Goal: Information Seeking & Learning: Learn about a topic

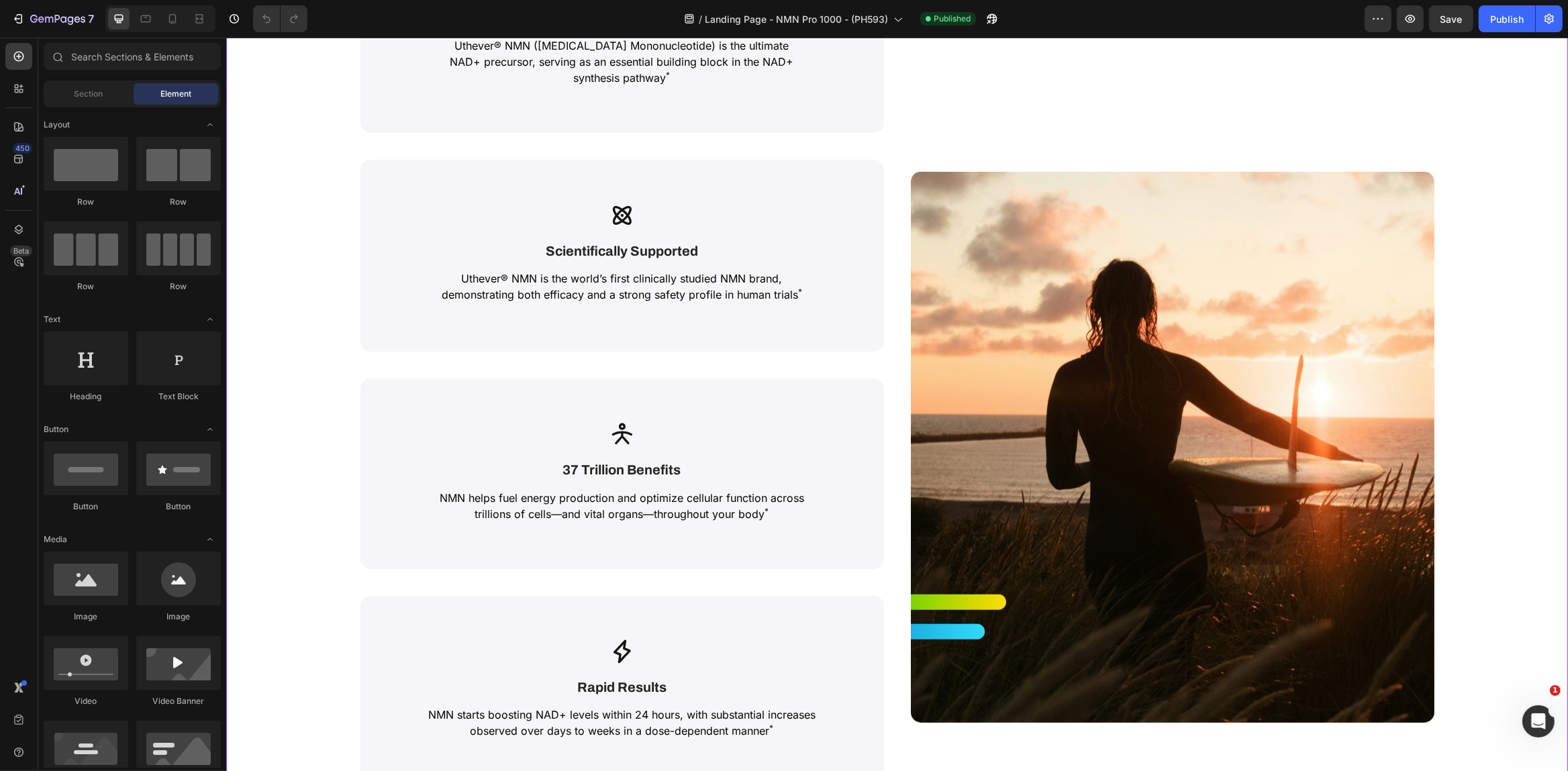
scroll to position [3215, 0]
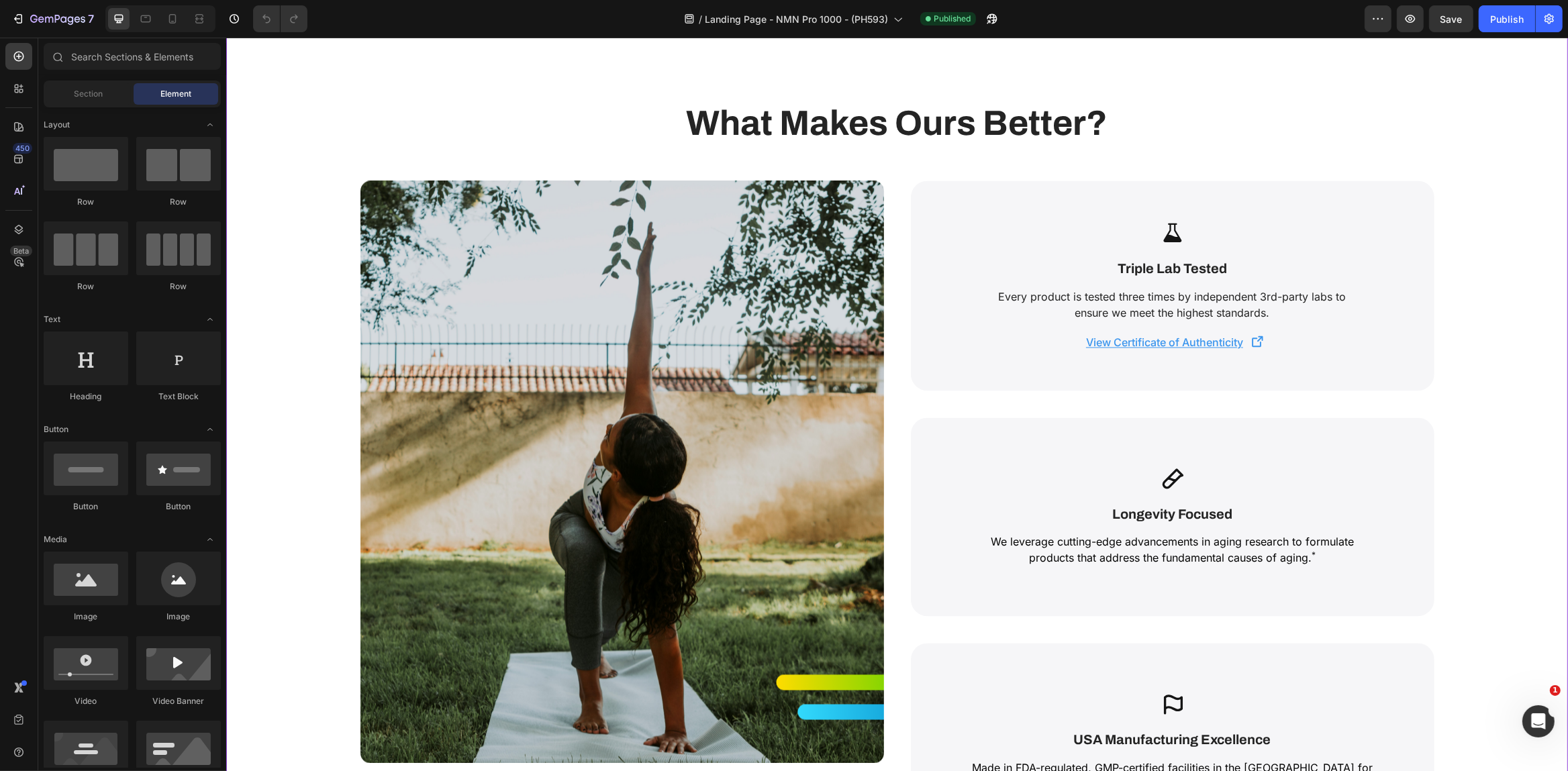
click at [1375, 336] on div "Icon Triple Lab Tested Text Block Every product is tested three times by indepe…" at bounding box center [1172, 285] width 523 height 210
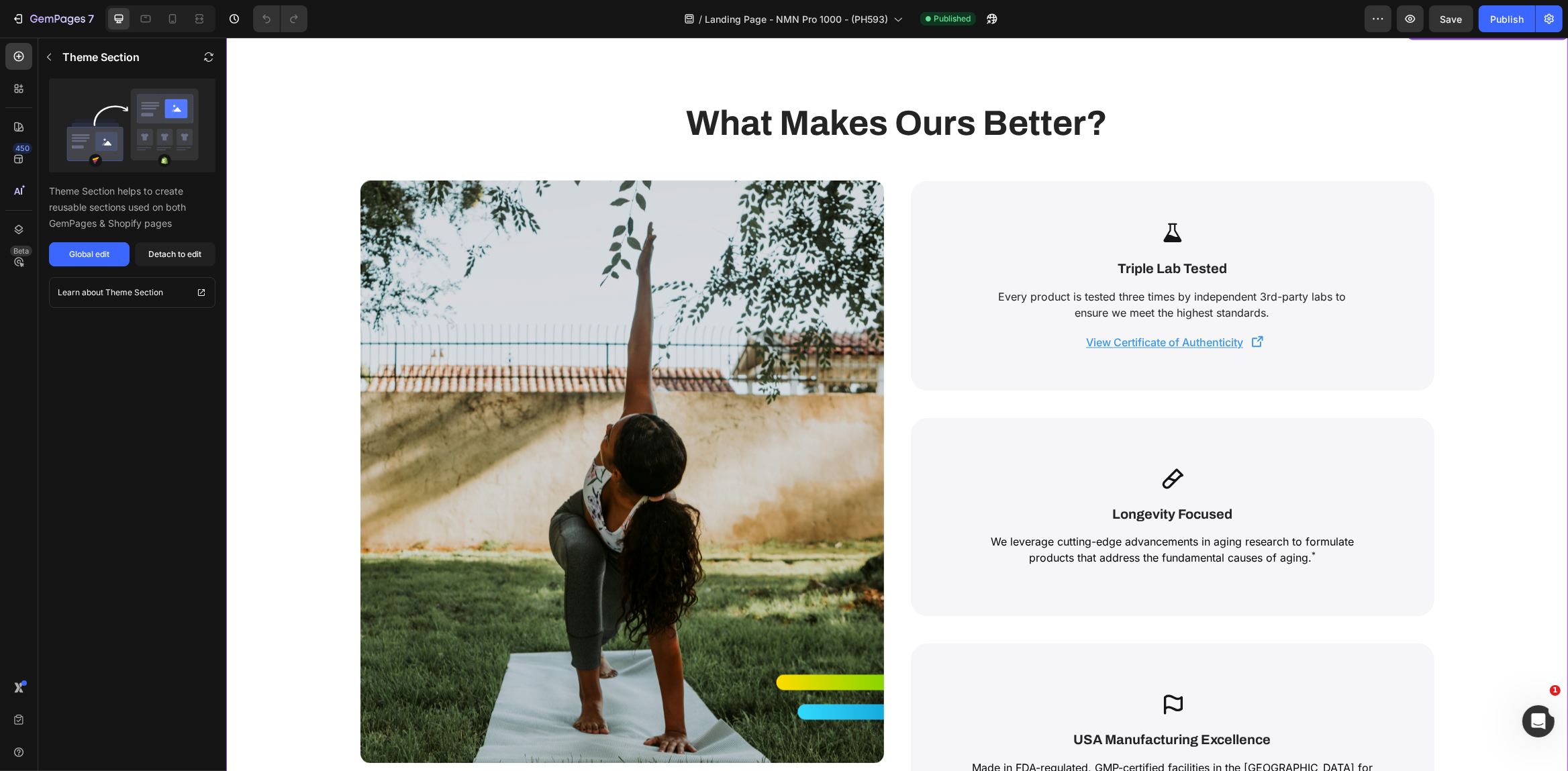
click at [1178, 342] on u "View Certificate of Authenticity" at bounding box center [1163, 342] width 157 height 14
click at [1311, 345] on div "Icon Triple Lab Tested Text Block Every product is tested three times by indepe…" at bounding box center [1172, 285] width 523 height 210
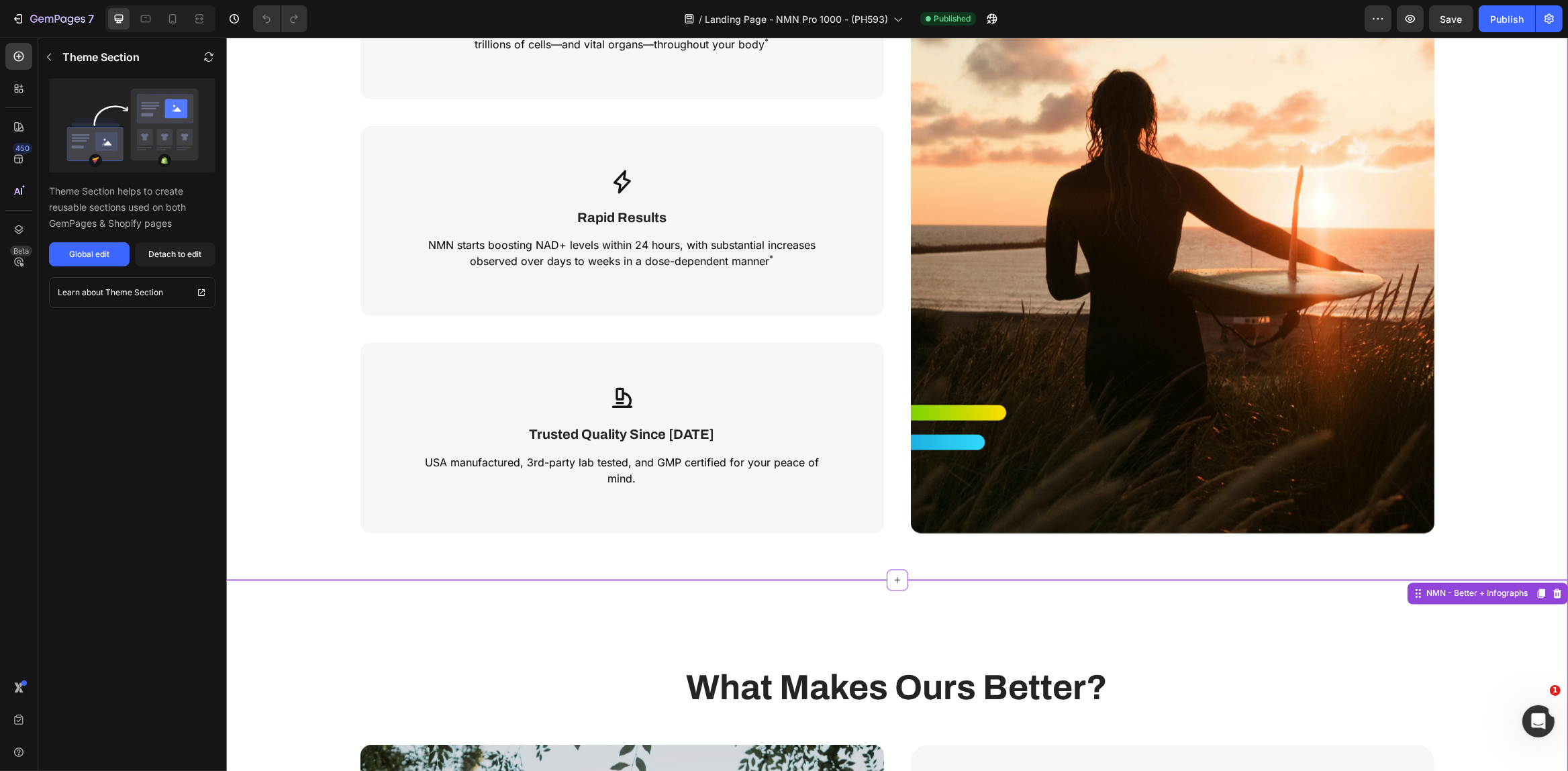
scroll to position [3309, 0]
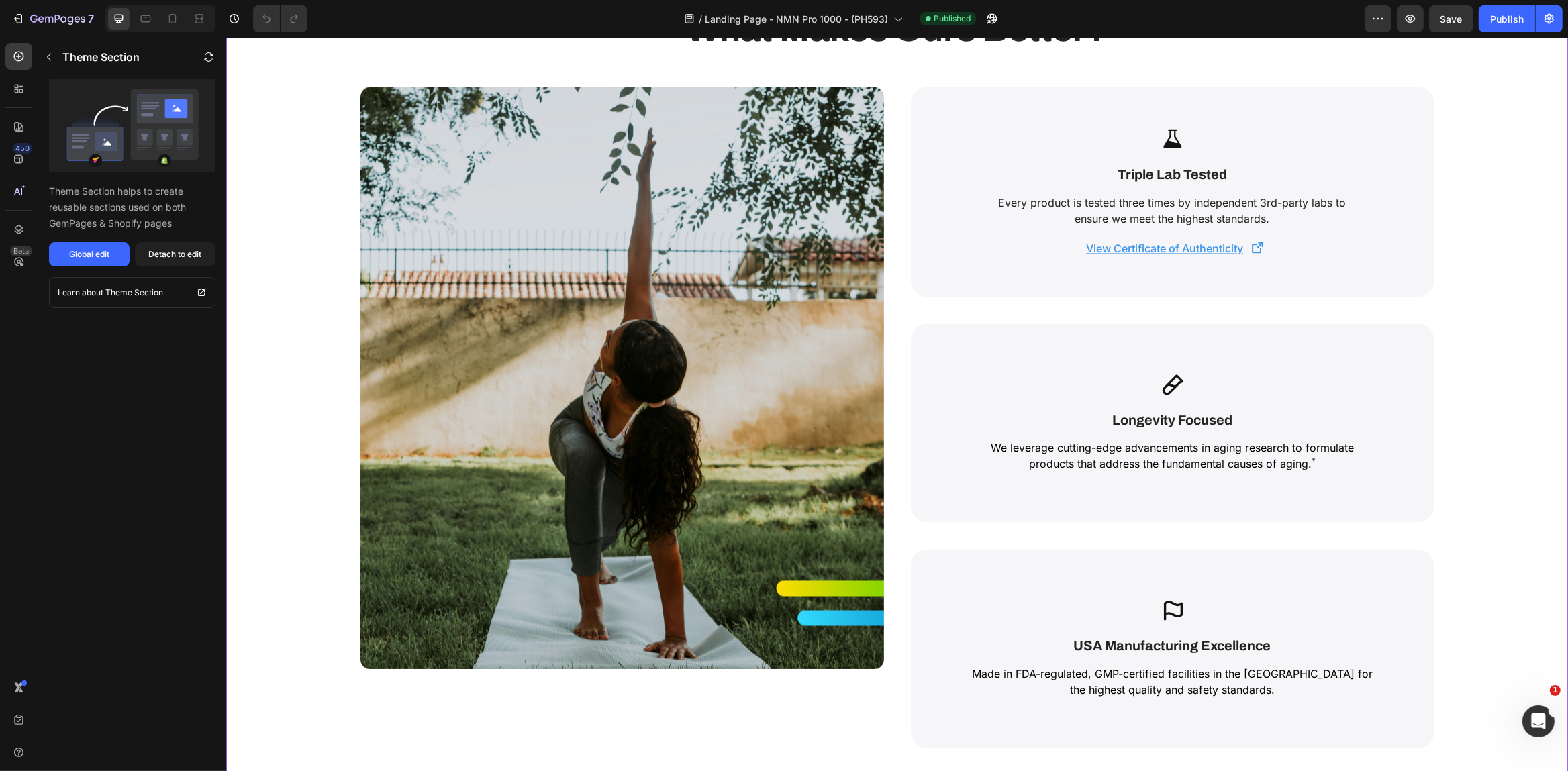
click at [1301, 238] on div "Icon Triple Lab Tested Text Block Every product is tested three times by indepe…" at bounding box center [1172, 191] width 523 height 210
click at [1248, 248] on p "View Certificate of Authenticity" at bounding box center [1164, 248] width 170 height 16
click at [1194, 248] on u "View Certificate of Authenticity" at bounding box center [1163, 248] width 157 height 14
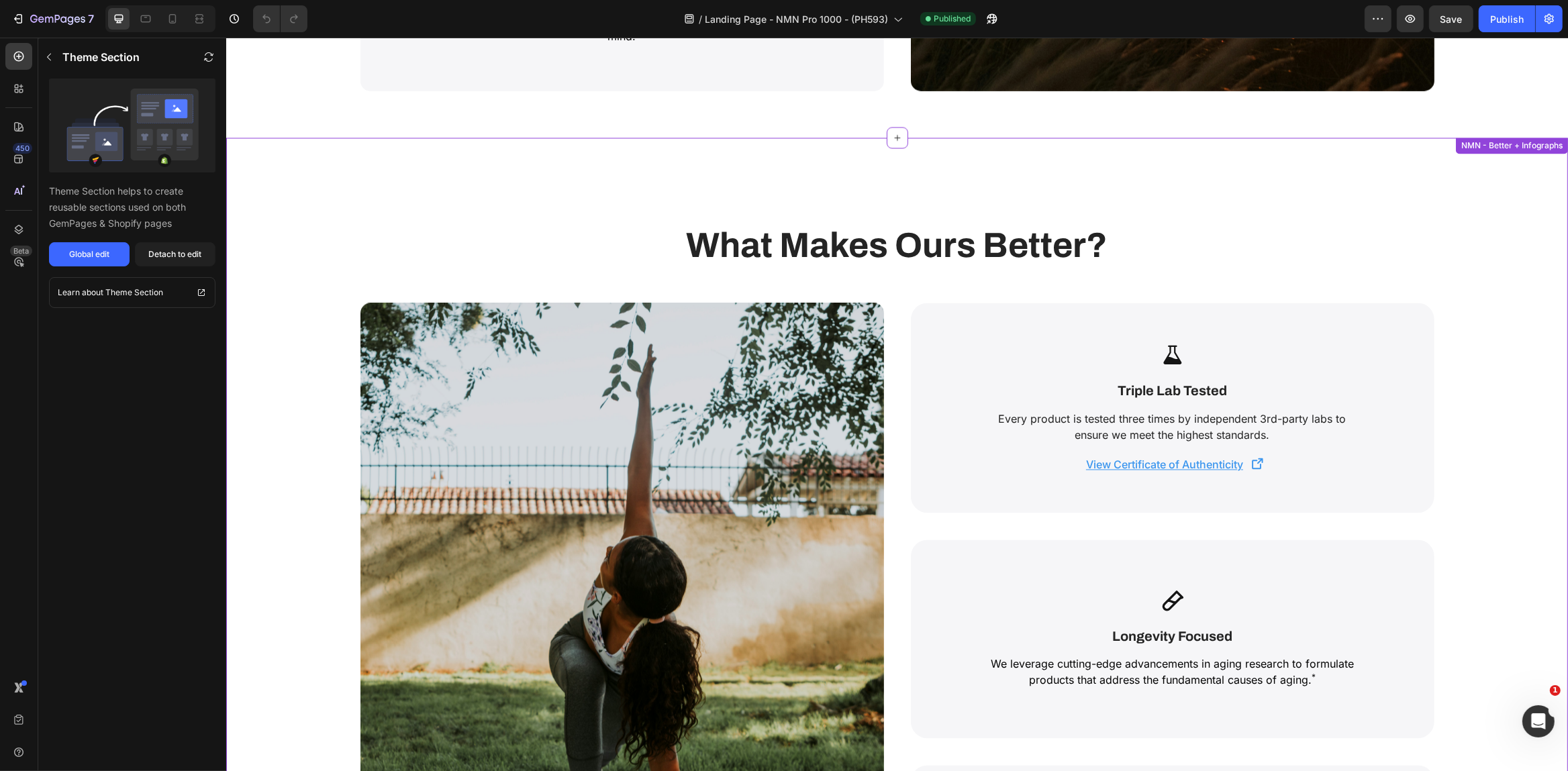
scroll to position [3009, 0]
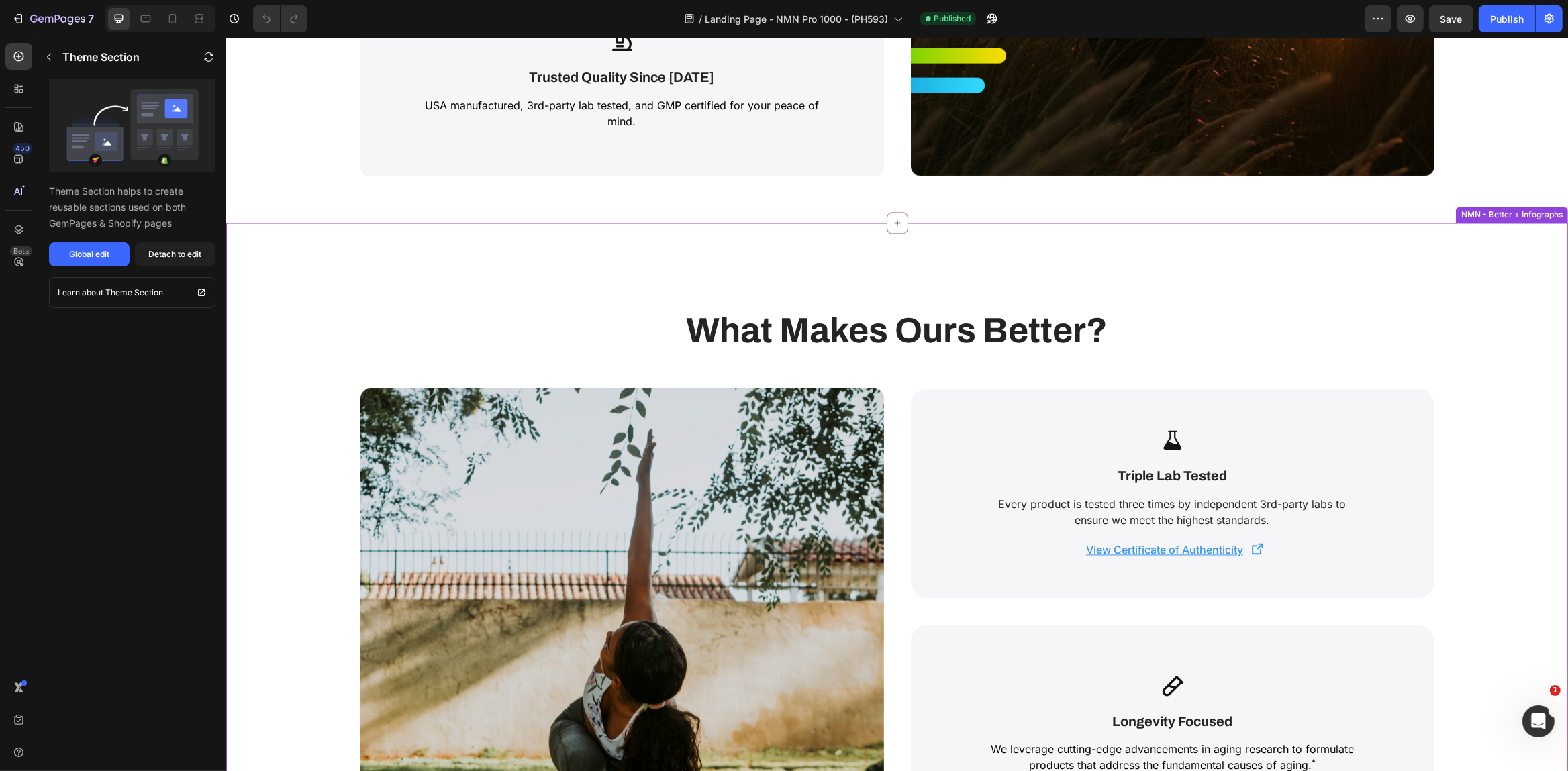
click at [1293, 477] on p "Triple Lab Tested" at bounding box center [1172, 477] width 442 height 22
click at [1288, 453] on div "Icon Triple Lab Tested Text Block Every product is tested three times by indepe…" at bounding box center [1172, 494] width 523 height 210
click at [1307, 439] on div "Icon" at bounding box center [1172, 421] width 523 height 64
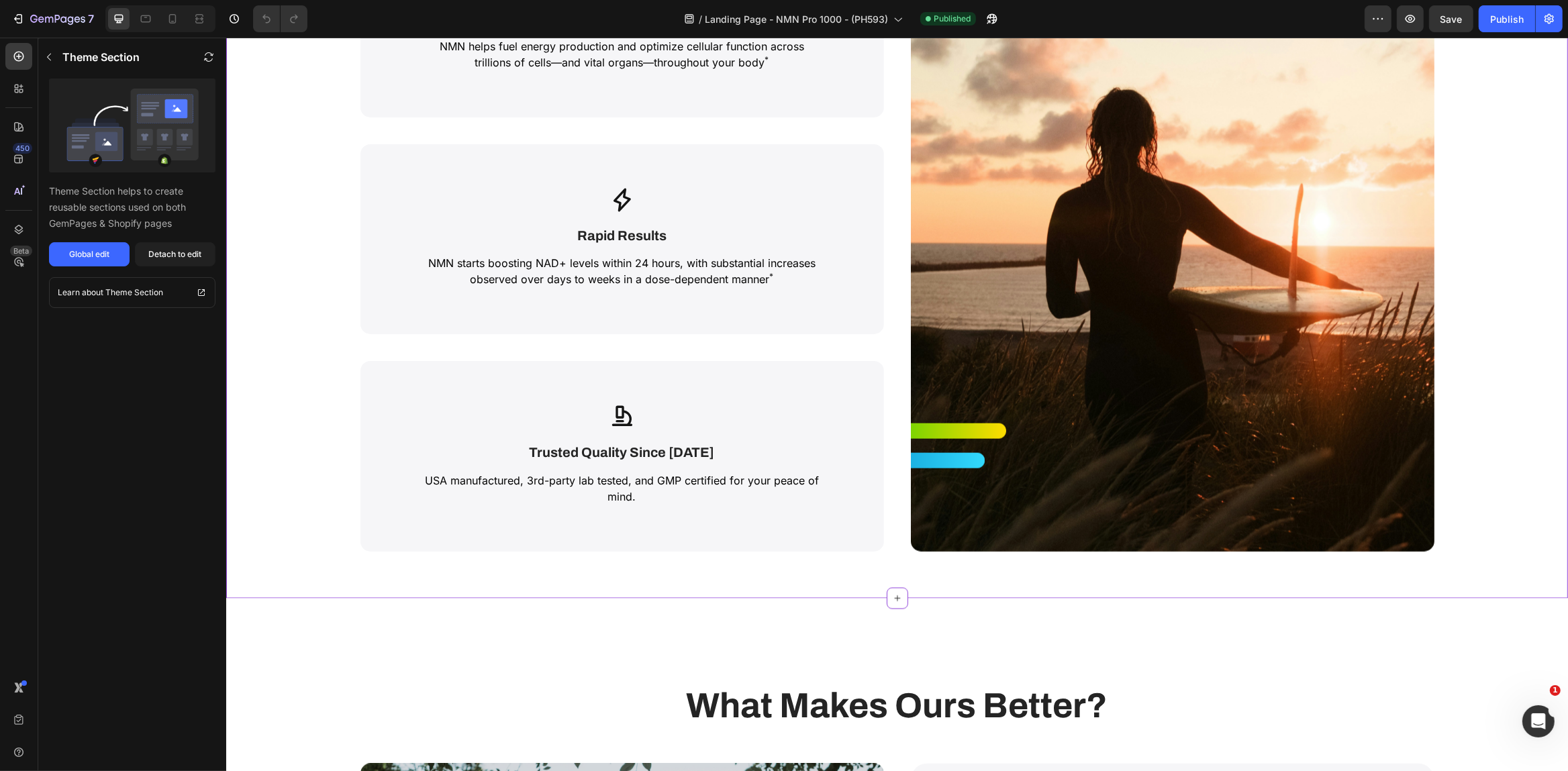
scroll to position [2633, 0]
click at [693, 353] on div "Icon The Gold Standard Text Block Uthever® NMN ([MEDICAL_DATA] Mononucleotide) …" at bounding box center [622, 14] width 523 height 1077
click at [741, 428] on div "Icon" at bounding box center [622, 395] width 523 height 68
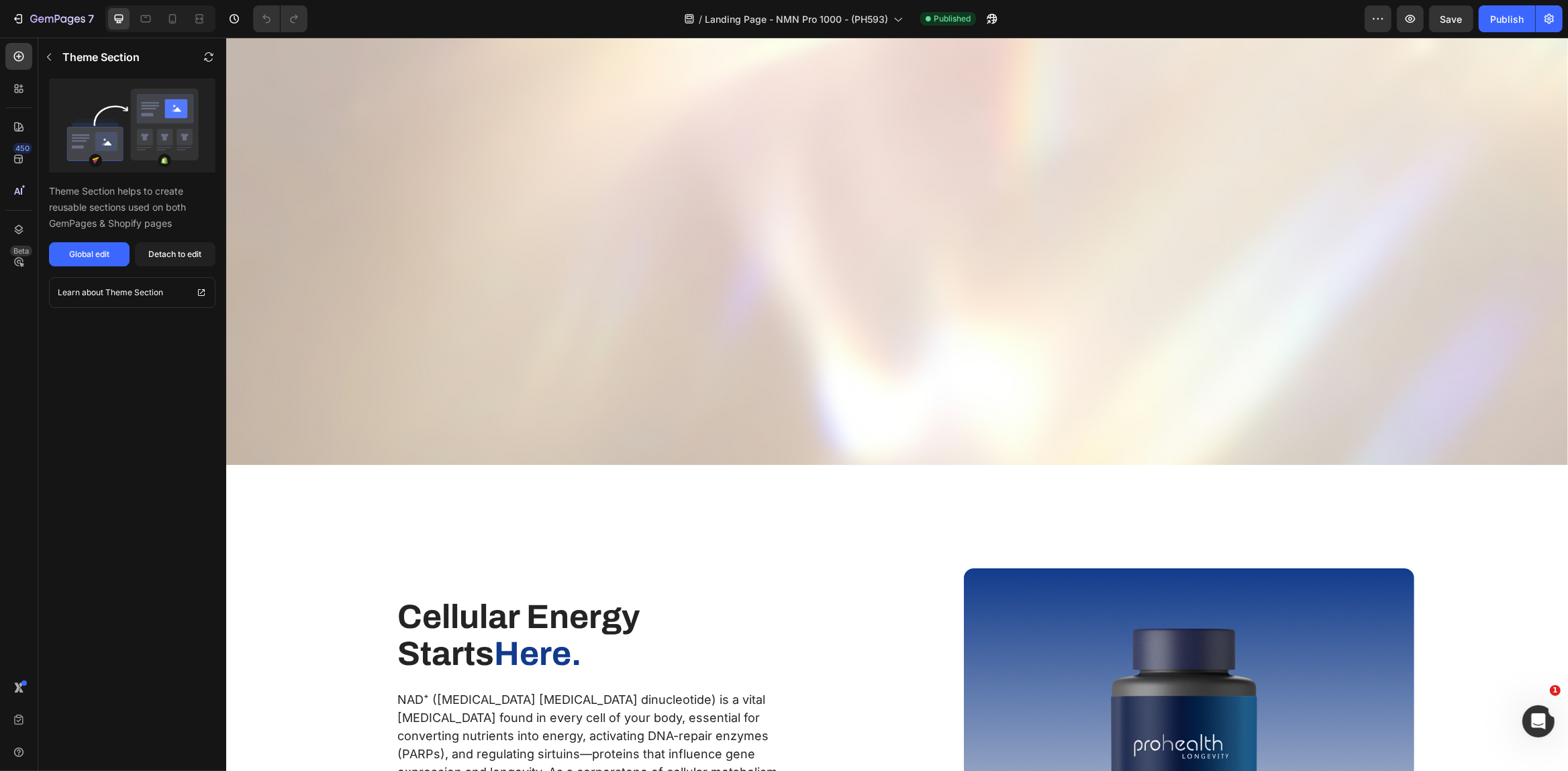
scroll to position [1600, 0]
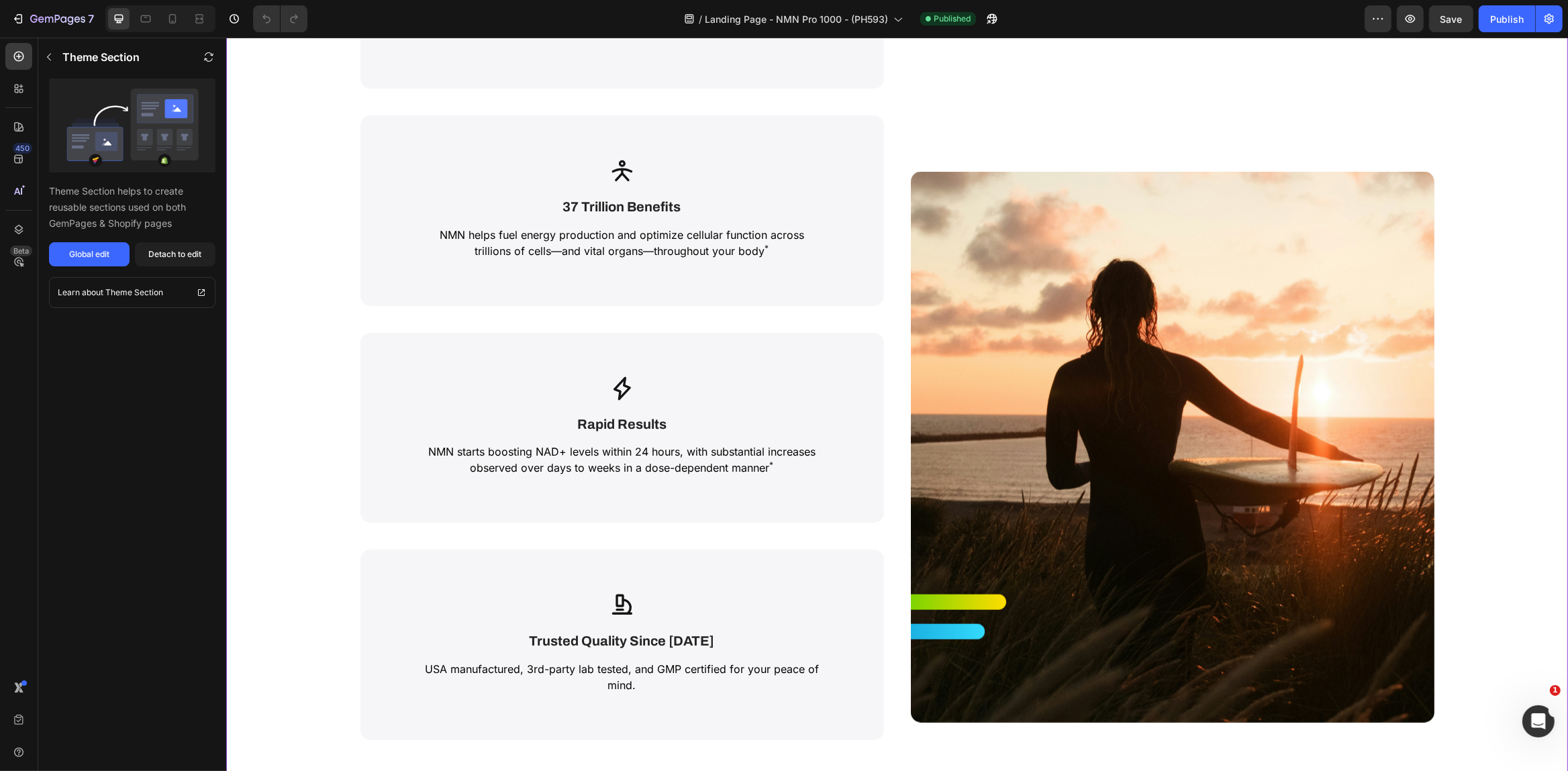
scroll to position [3009, 0]
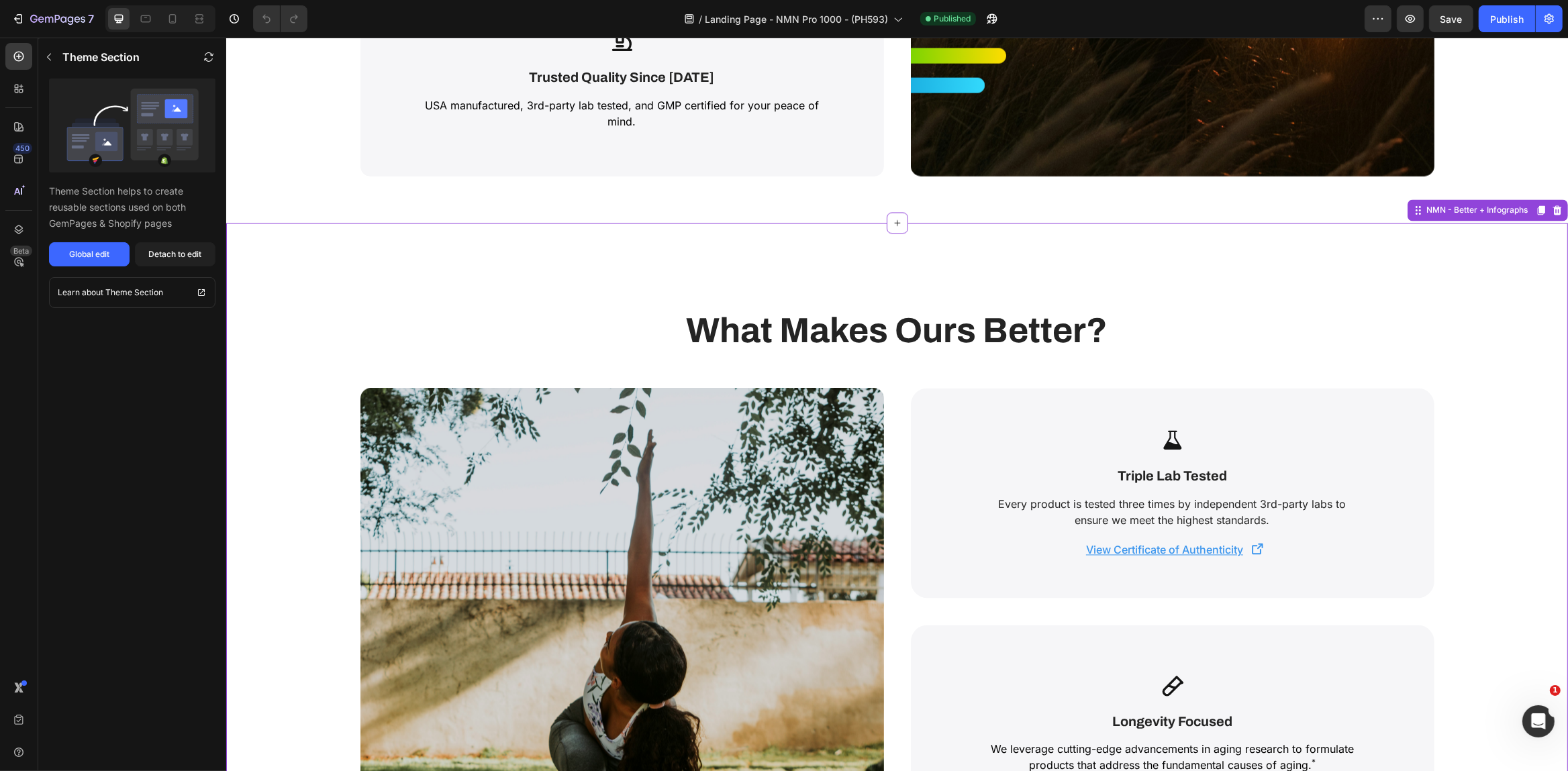
click at [1302, 494] on div "Icon Triple Lab Tested Text Block Every product is tested three times by indepe…" at bounding box center [1172, 494] width 523 height 210
click at [1305, 482] on p "Triple Lab Tested" at bounding box center [1172, 477] width 442 height 22
click at [1204, 549] on u "View Certificate of Authenticity" at bounding box center [1163, 550] width 157 height 14
click at [29, 19] on div "7" at bounding box center [53, 19] width 82 height 16
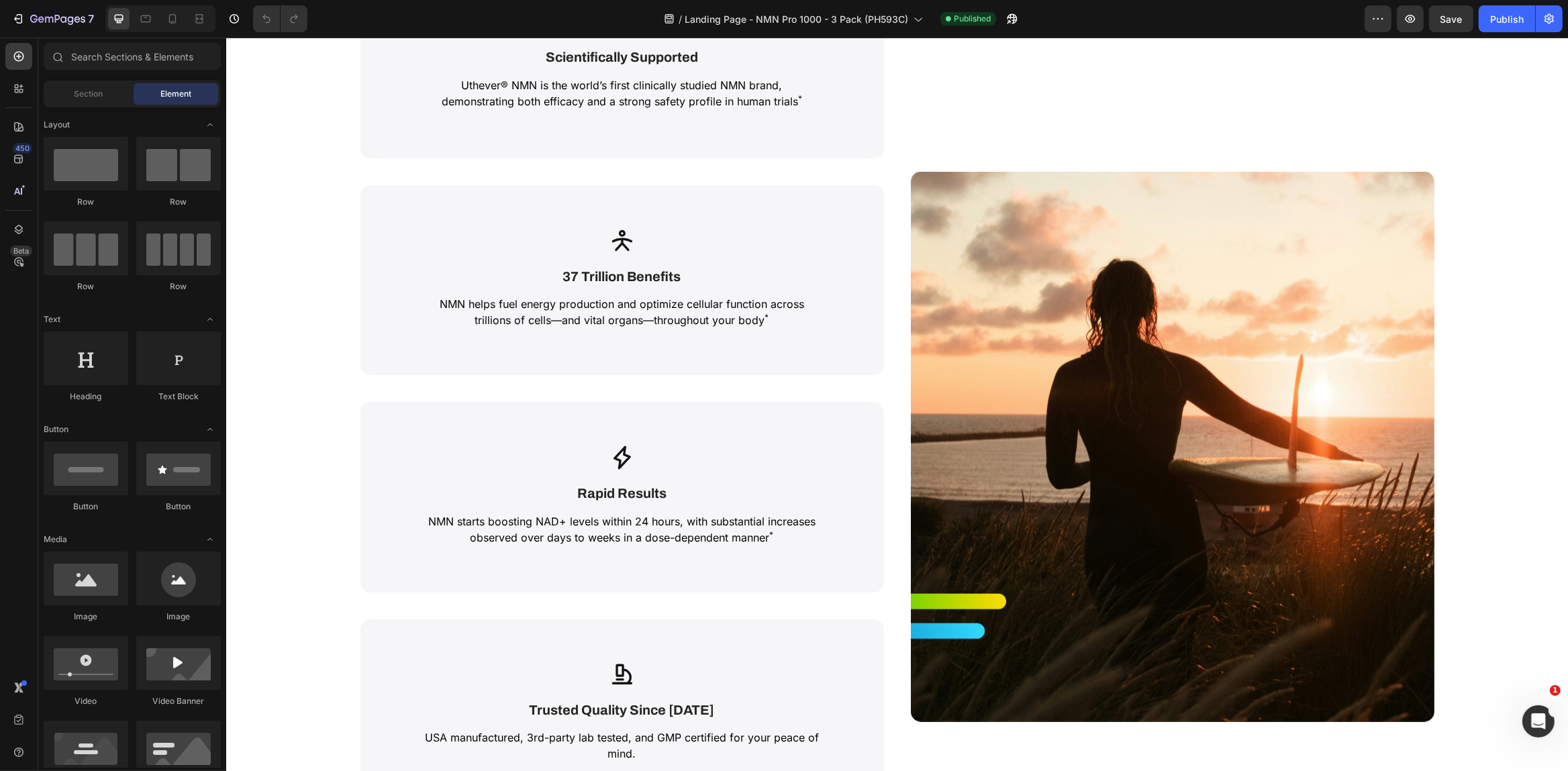
scroll to position [3122, 0]
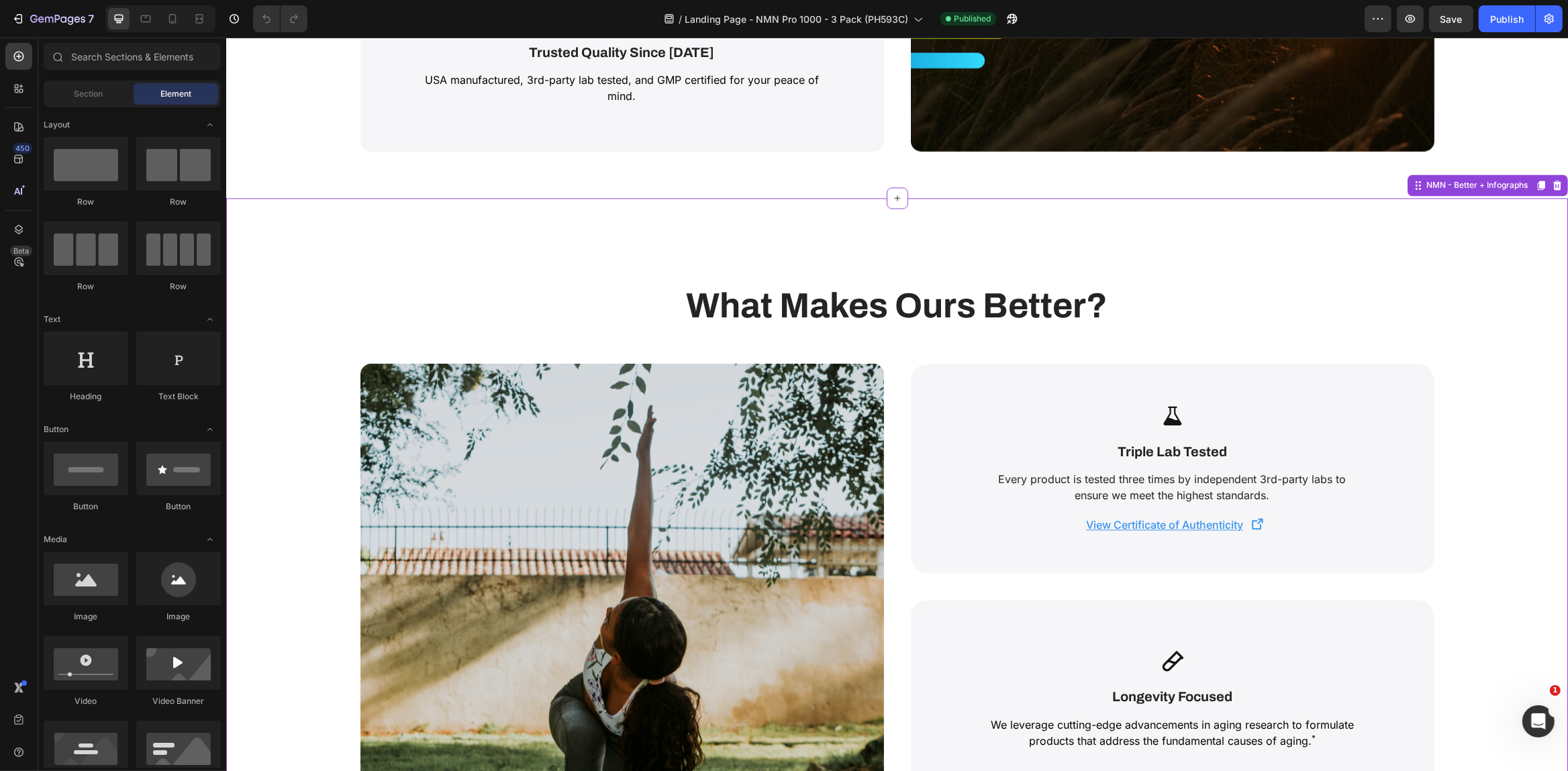
click at [1167, 475] on p "Every product is tested three times by independent 3rd-party labs to ensure we …" at bounding box center [1172, 488] width 376 height 33
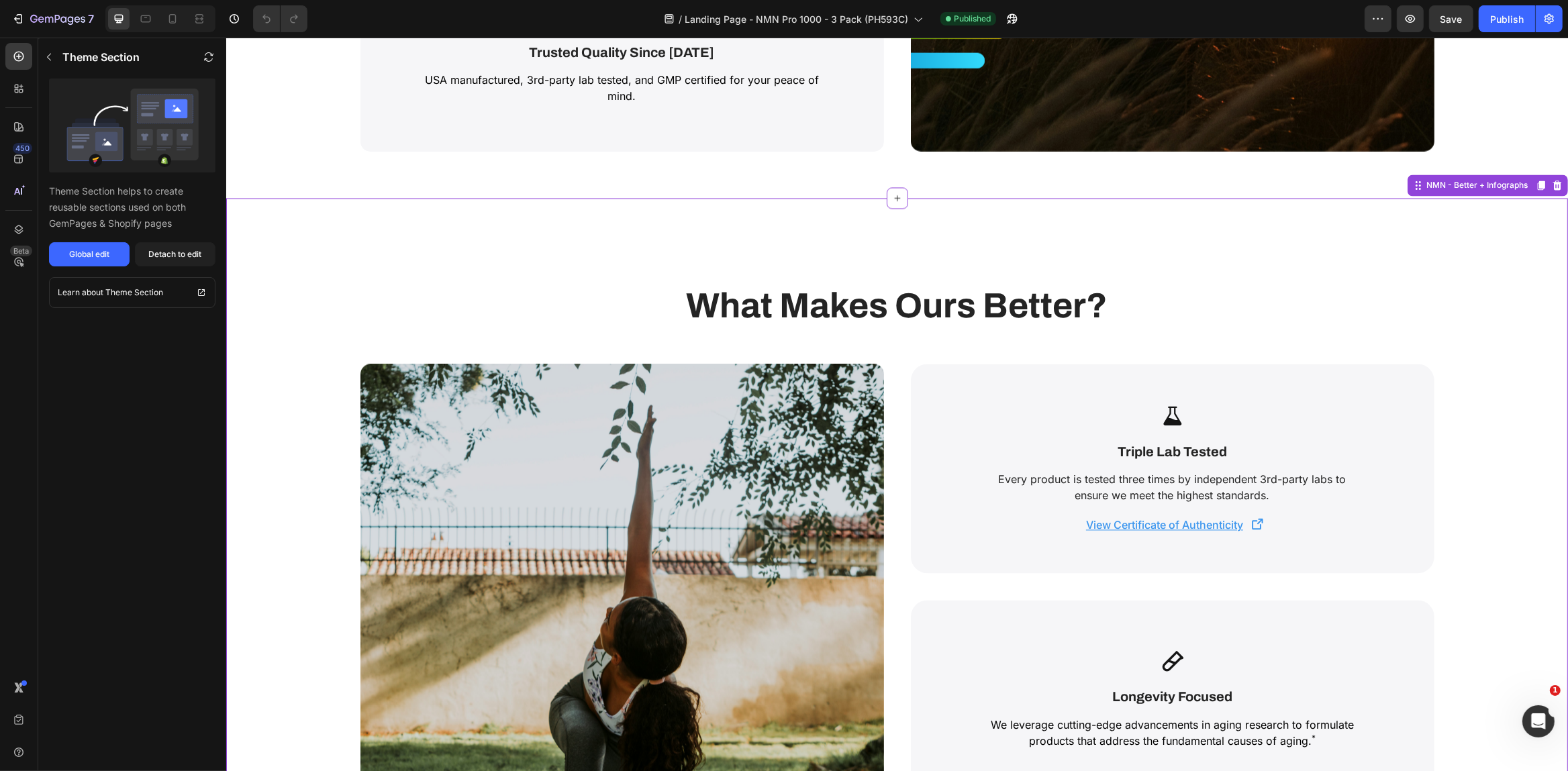
click at [838, 292] on strong "What Makes Ours Better?" at bounding box center [896, 306] width 421 height 38
click at [1384, 17] on icon "button" at bounding box center [1378, 19] width 14 height 14
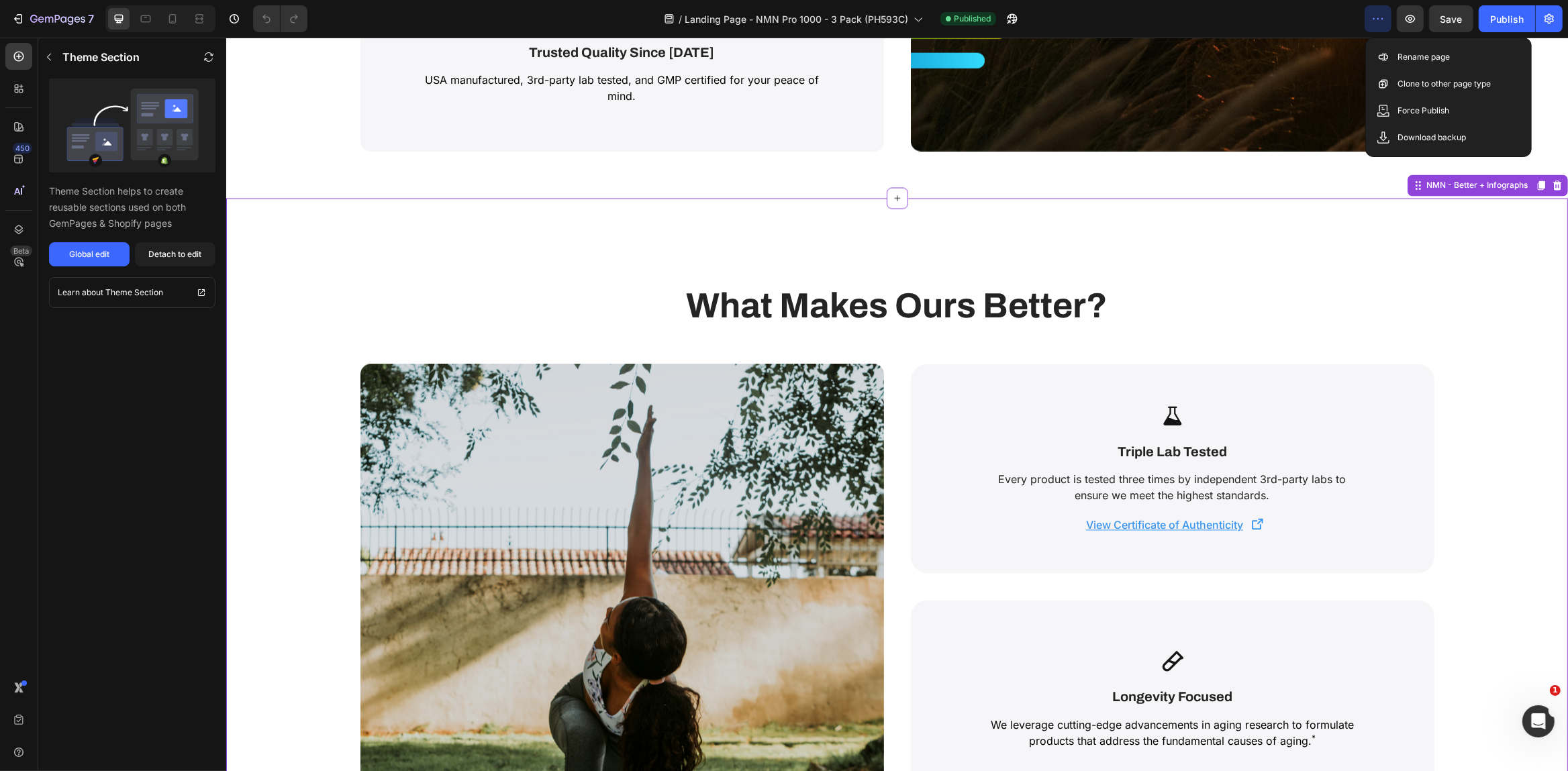
click at [1187, 522] on u "View Certificate of Authenticity" at bounding box center [1163, 525] width 157 height 14
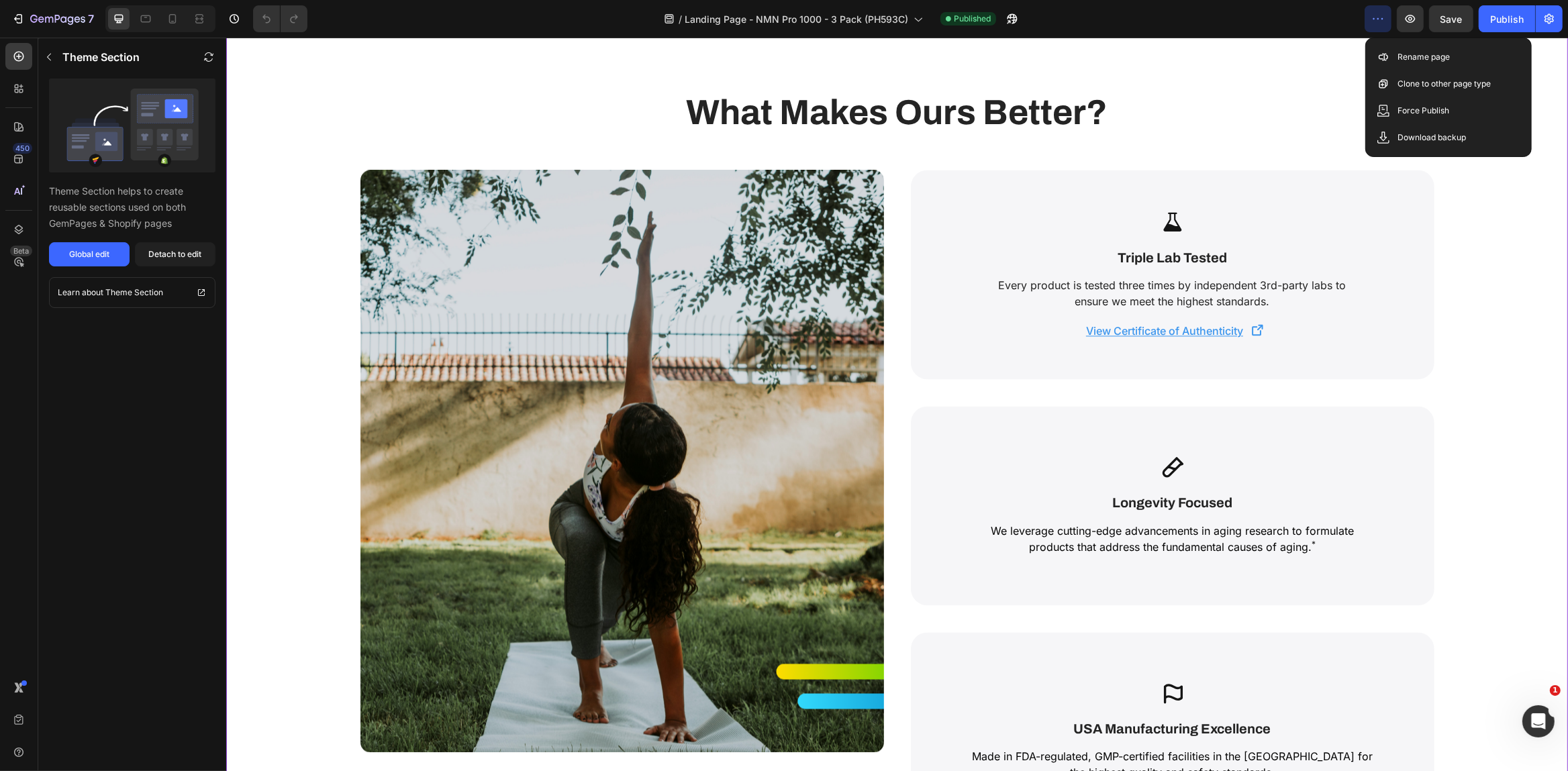
scroll to position [3309, 0]
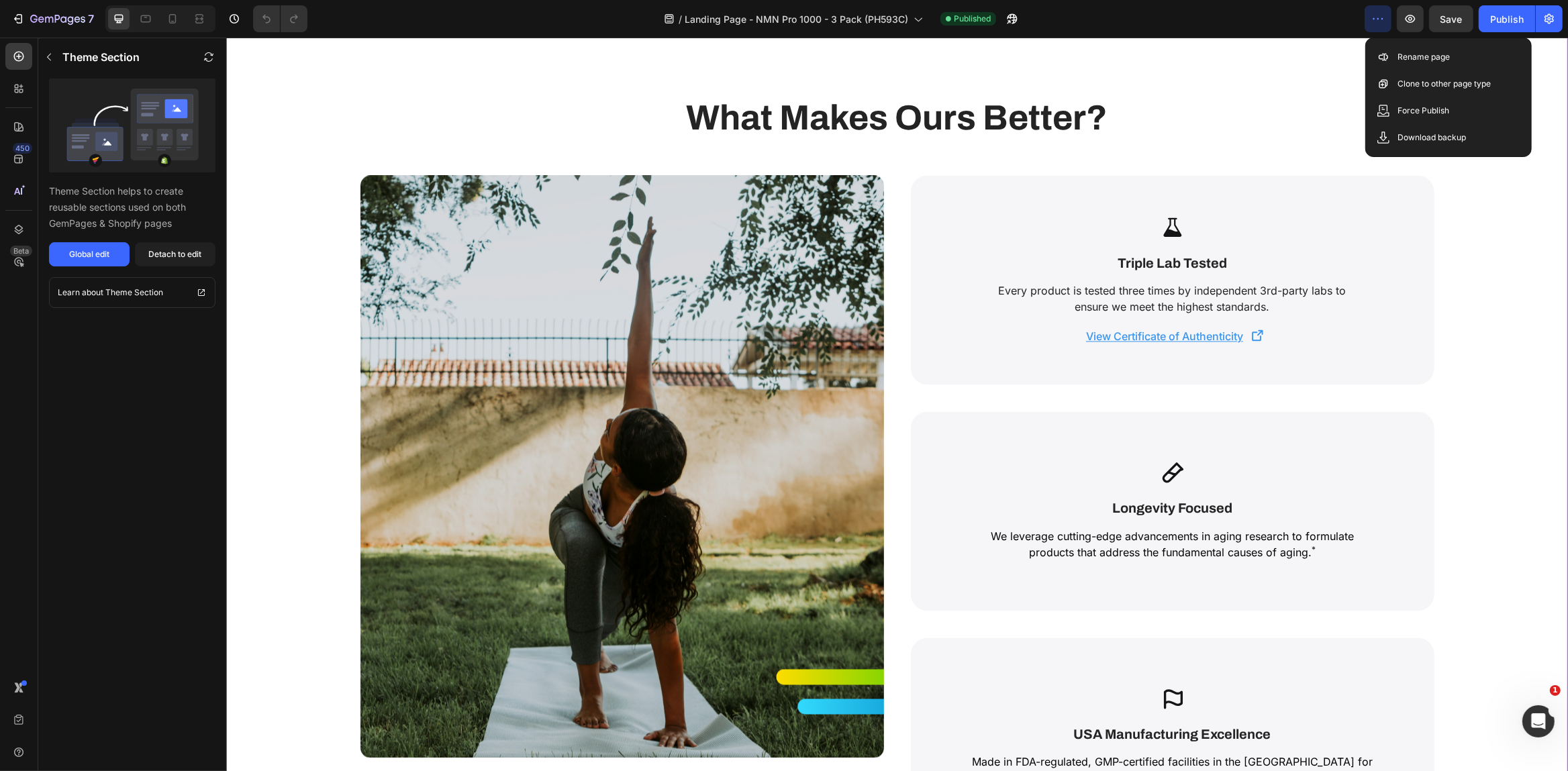
drag, startPoint x: 1468, startPoint y: 436, endPoint x: 1460, endPoint y: 460, distance: 25.3
click at [1468, 435] on div "What Makes Ours Better? Heading Row Image Icon Triple Lab Tested Text Block Eve…" at bounding box center [896, 677] width 1342 height 1335
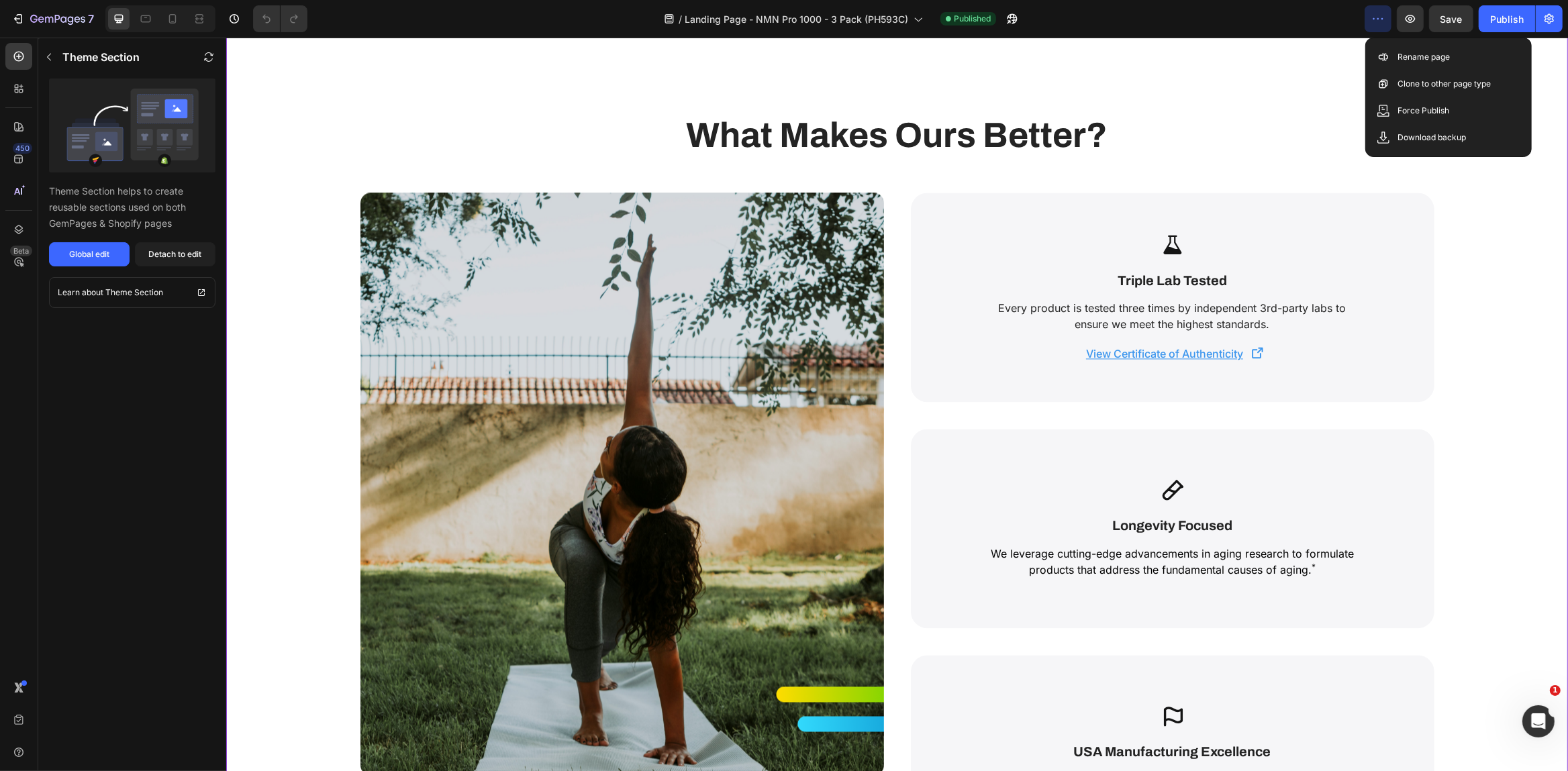
scroll to position [3122, 0]
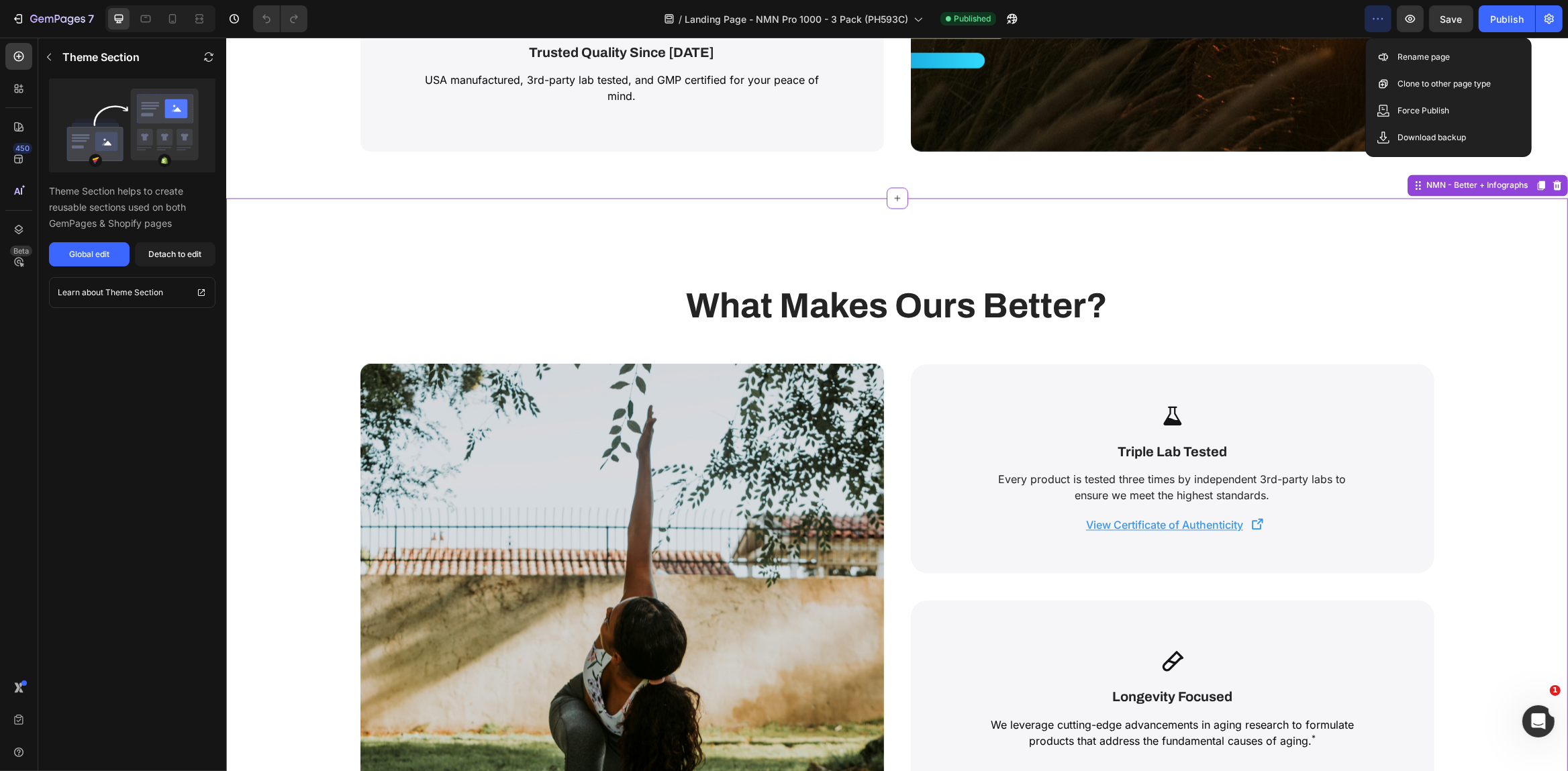
click at [1043, 304] on strong "What Makes Ours Better?" at bounding box center [896, 306] width 421 height 38
click at [64, 20] on icon "button" at bounding box center [58, 20] width 55 height 12
